Goal: Task Accomplishment & Management: Use online tool/utility

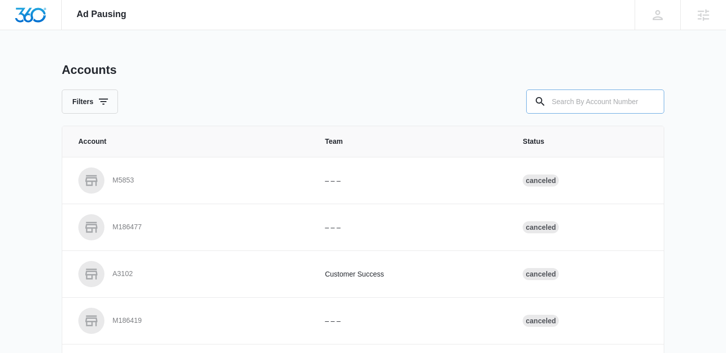
click at [577, 101] on input "text" at bounding box center [596, 101] width 138 height 24
paste input "M325083"
type input "M325083"
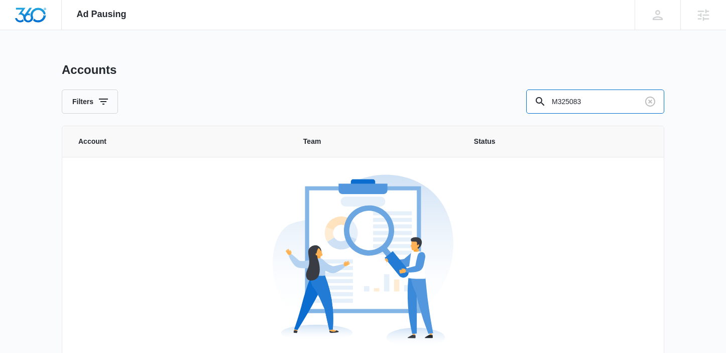
scroll to position [62, 0]
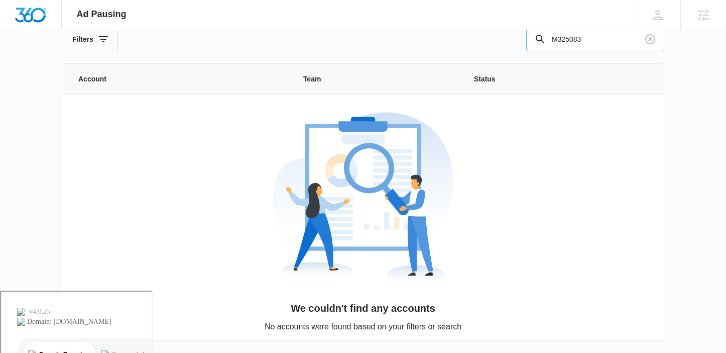
click at [555, 40] on input "M325083" at bounding box center [596, 39] width 138 height 24
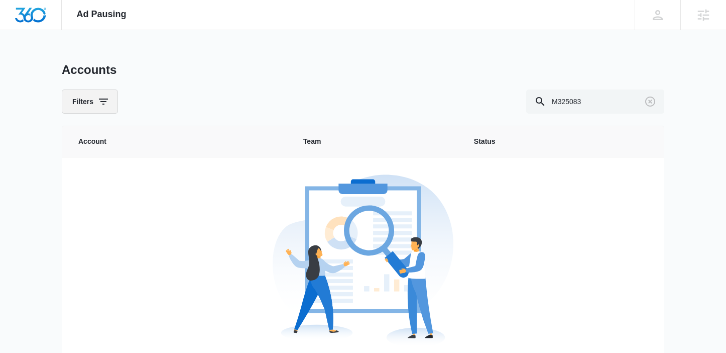
click at [95, 94] on button "Filters" at bounding box center [90, 101] width 56 height 24
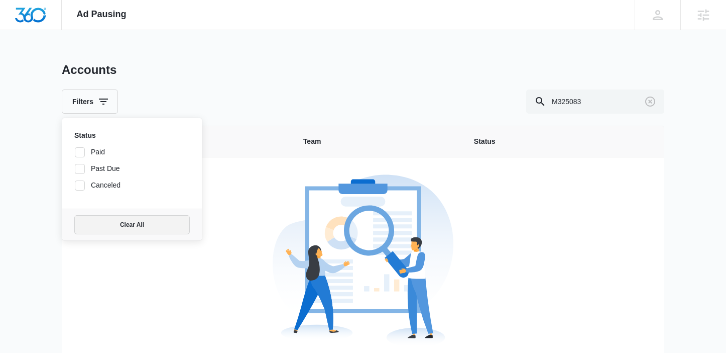
click at [164, 226] on button "Clear All" at bounding box center [132, 224] width 116 height 19
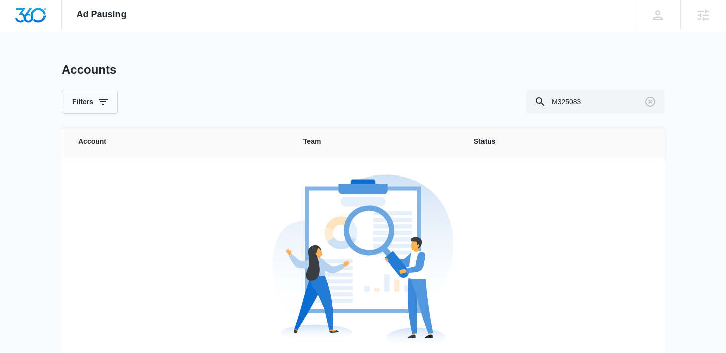
click at [419, 83] on div "Accounts Filters M325083" at bounding box center [363, 87] width 603 height 51
click at [651, 95] on icon "Clear" at bounding box center [651, 101] width 12 height 12
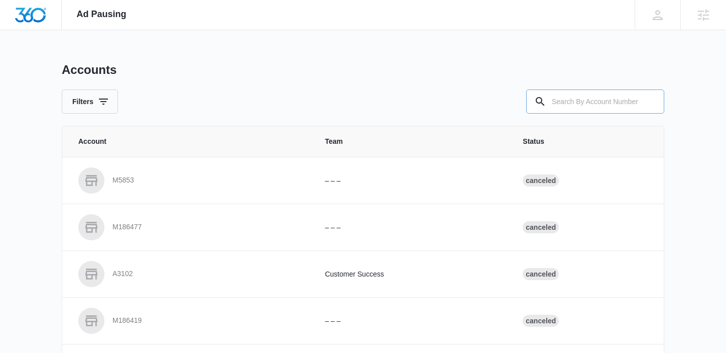
paste input "M325083"
type input "M325083"
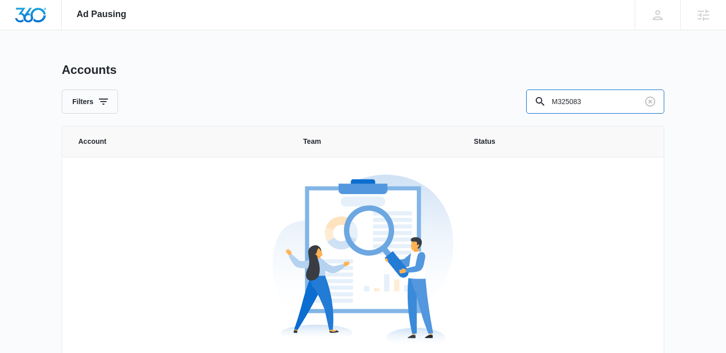
drag, startPoint x: 586, startPoint y: 98, endPoint x: 487, endPoint y: 96, distance: 99.5
click at [487, 96] on div "Filters M325083" at bounding box center [363, 101] width 603 height 24
paste input "M325083"
type input "M325083"
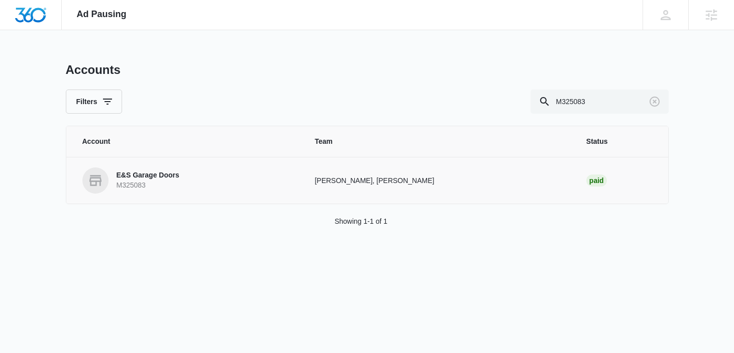
click at [182, 173] on link "E&S Garage Doors M325083" at bounding box center [186, 180] width 209 height 26
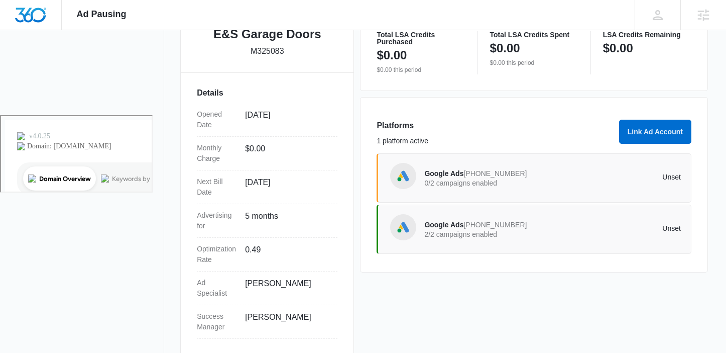
scroll to position [249, 0]
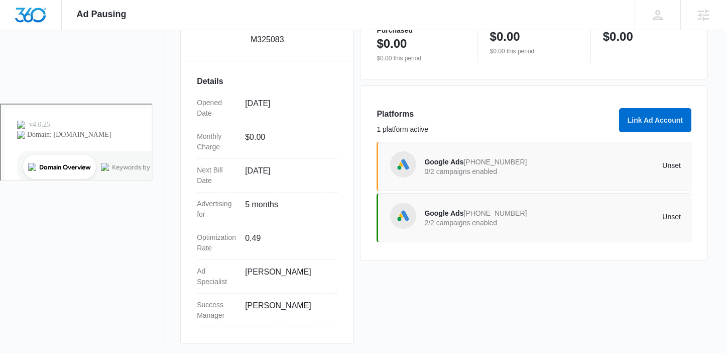
click at [471, 168] on p "0/2 campaigns enabled" at bounding box center [489, 171] width 128 height 7
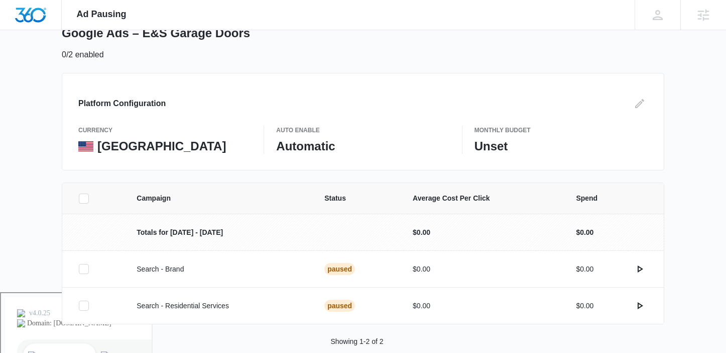
scroll to position [79, 0]
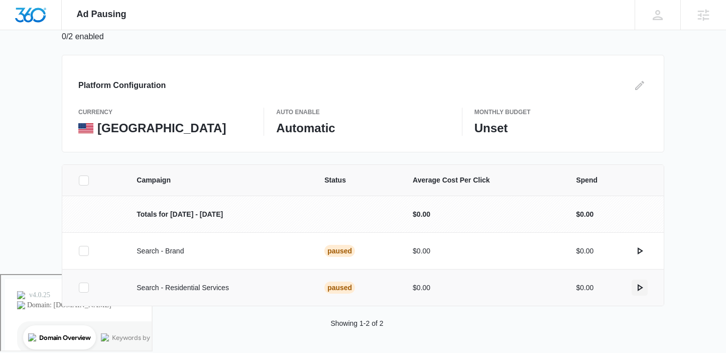
click at [641, 287] on icon "actions.activate" at bounding box center [640, 287] width 12 height 12
